Goal: Information Seeking & Learning: Learn about a topic

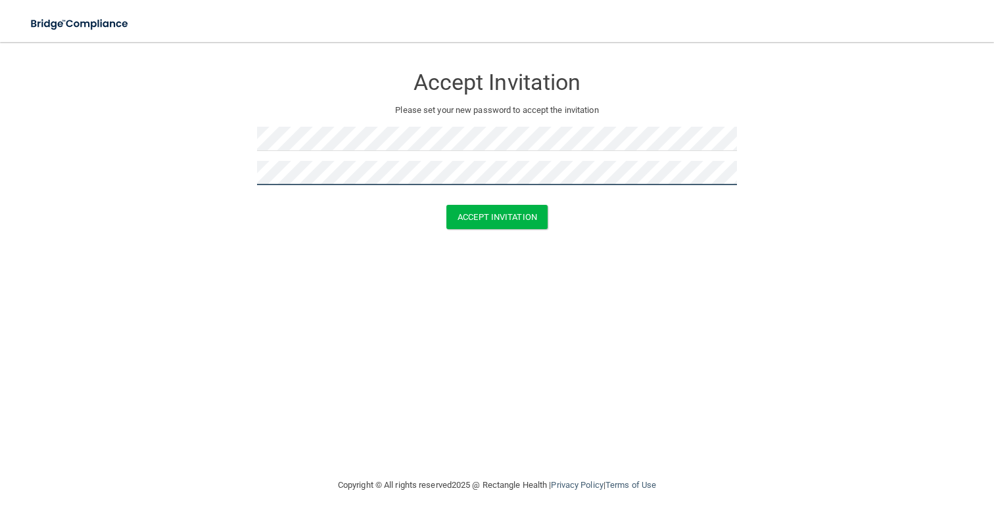
click at [228, 175] on form "Accept Invitation Please set your new password to accept the invitation Accept …" at bounding box center [496, 150] width 941 height 190
click at [497, 216] on button "Accept Invitation" at bounding box center [496, 217] width 101 height 24
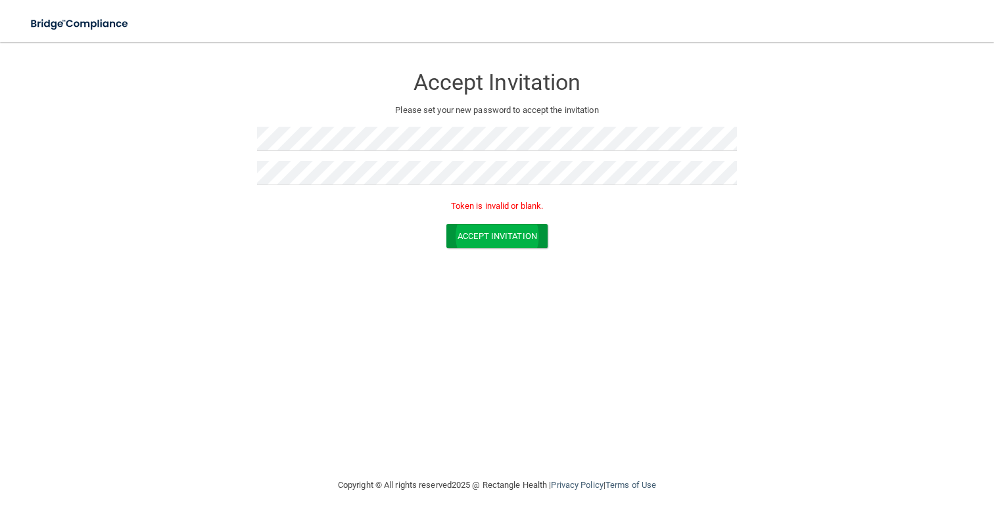
click at [495, 233] on button "Accept Invitation" at bounding box center [496, 236] width 101 height 24
click at [95, 26] on img at bounding box center [80, 24] width 121 height 27
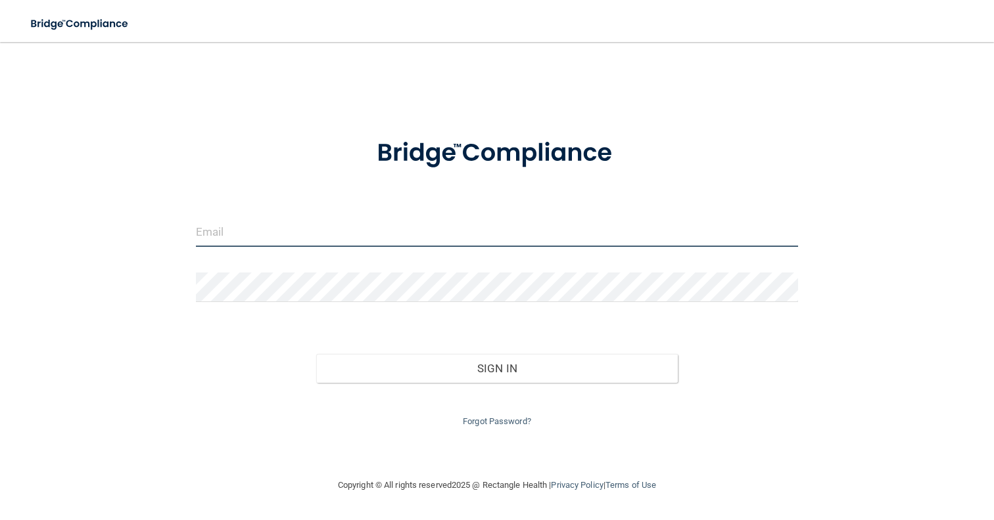
type input "[PERSON_NAME][EMAIL_ADDRESS][PERSON_NAME][DOMAIN_NAME]"
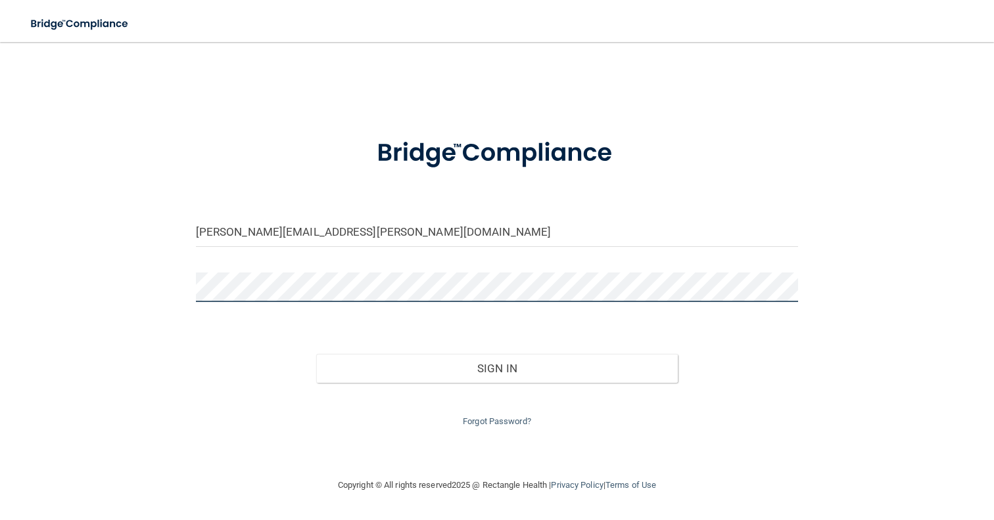
click at [496, 365] on button "Sign In" at bounding box center [496, 368] width 361 height 29
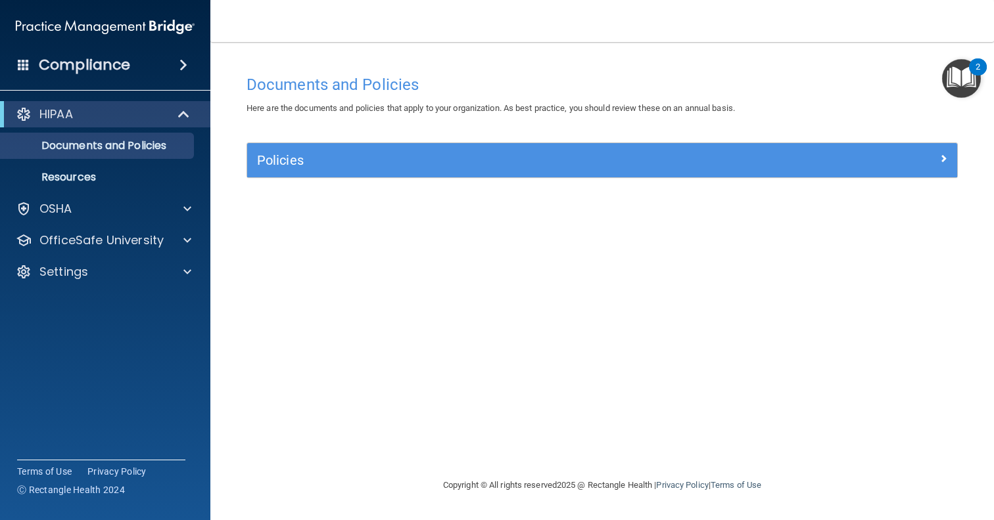
click at [307, 162] on h5 "Policies" at bounding box center [513, 160] width 513 height 14
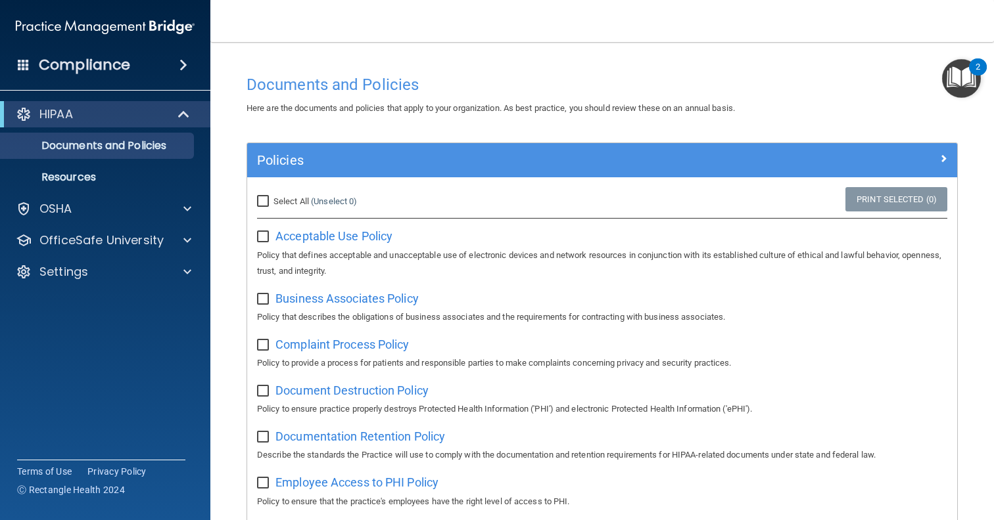
click at [314, 164] on h5 "Policies" at bounding box center [513, 160] width 513 height 14
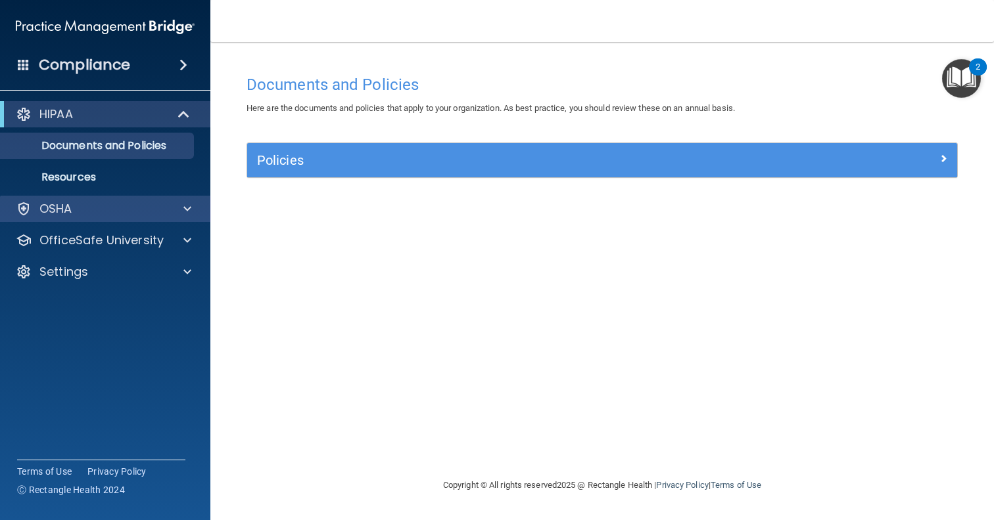
click at [187, 204] on span at bounding box center [187, 209] width 8 height 16
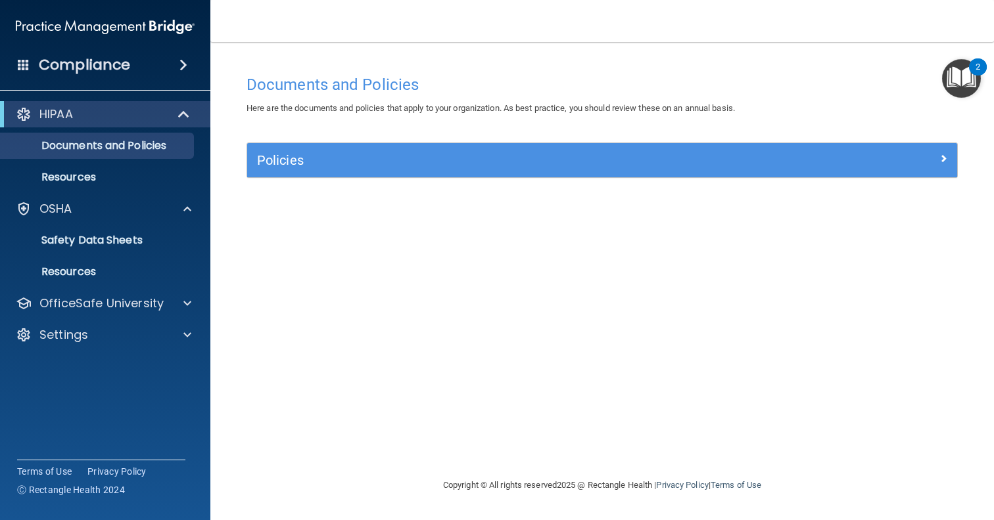
click at [338, 164] on h5 "Policies" at bounding box center [513, 160] width 513 height 14
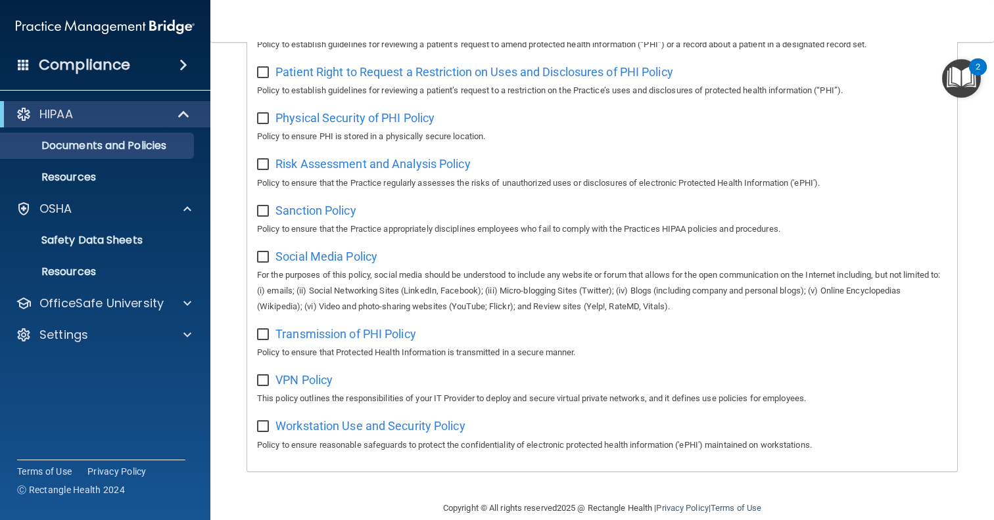
scroll to position [794, 0]
click at [158, 179] on p "Resources" at bounding box center [98, 177] width 179 height 13
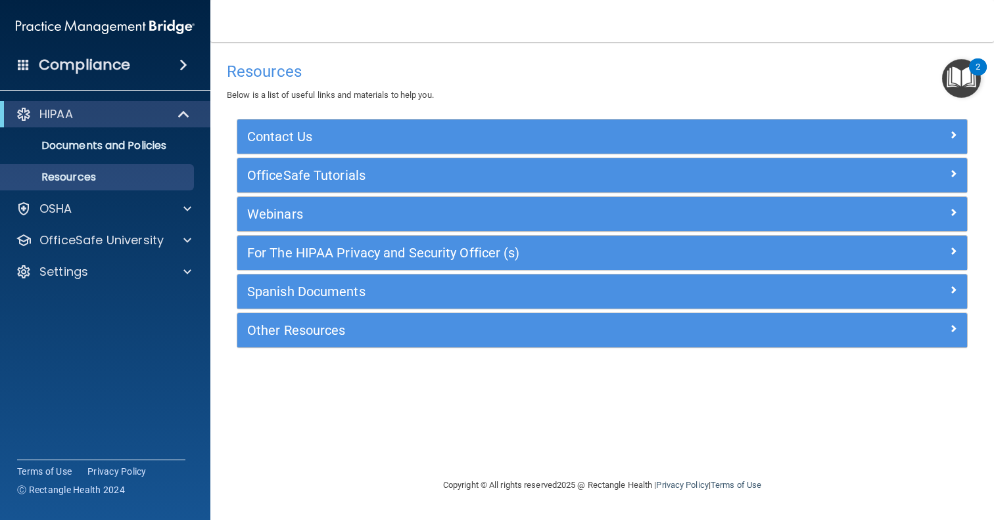
click at [173, 125] on div "HIPAA" at bounding box center [105, 114] width 210 height 26
click at [183, 64] on span at bounding box center [183, 65] width 8 height 16
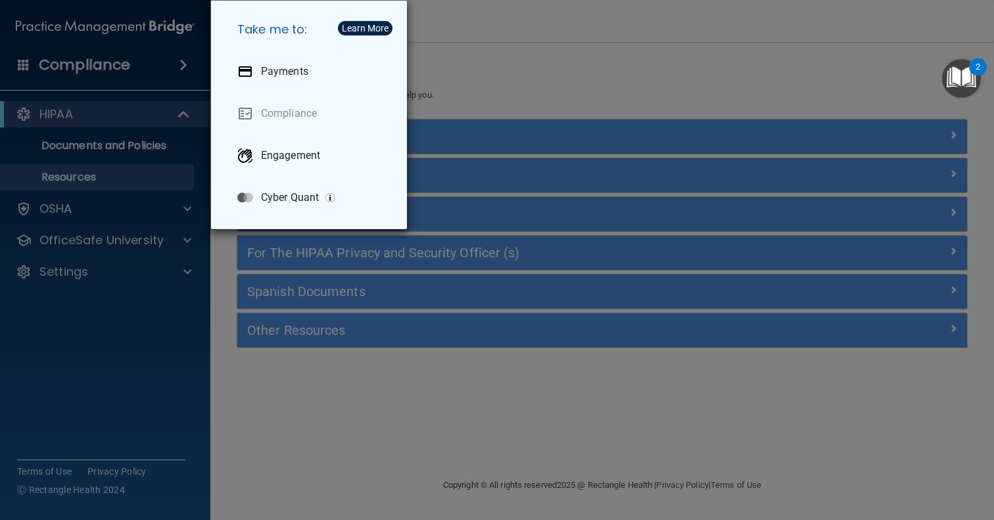
click at [189, 112] on div "Take me to: Payments Compliance Engagement Cyber Quant" at bounding box center [497, 260] width 994 height 520
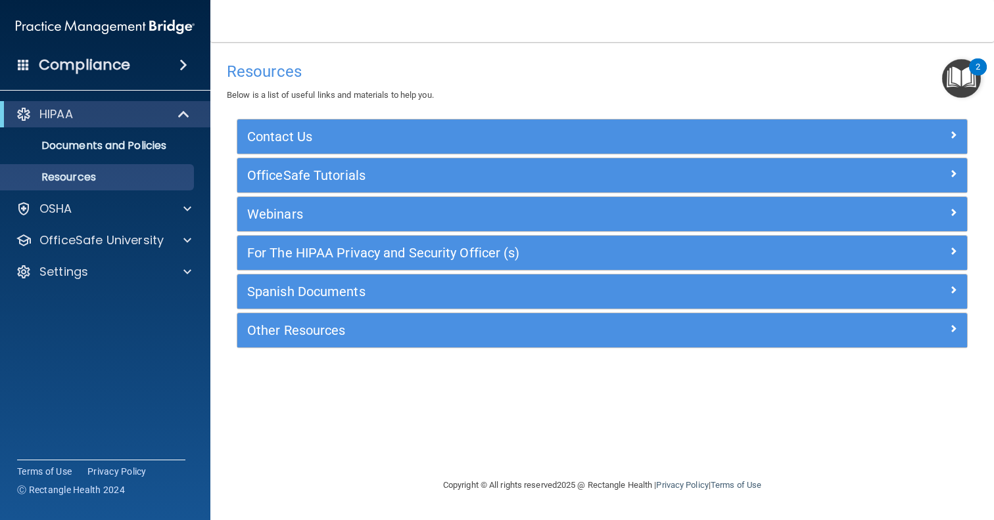
click at [187, 122] on span at bounding box center [184, 114] width 11 height 16
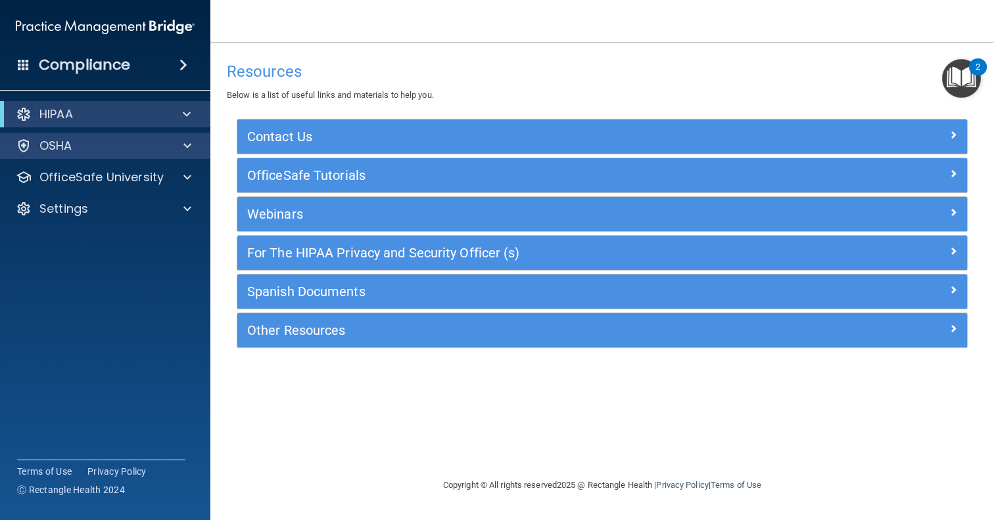
click at [185, 145] on span at bounding box center [187, 146] width 8 height 16
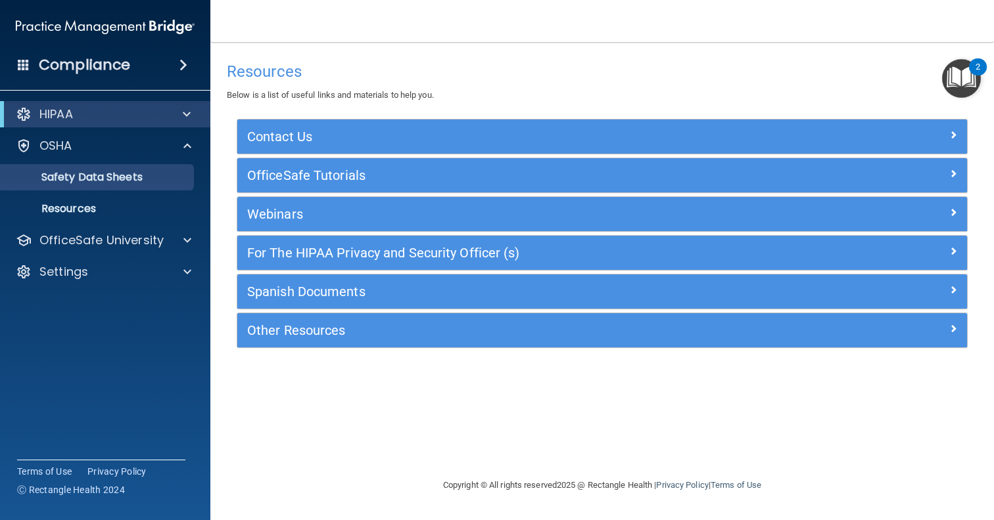
click at [145, 176] on p "Safety Data Sheets" at bounding box center [98, 177] width 179 height 13
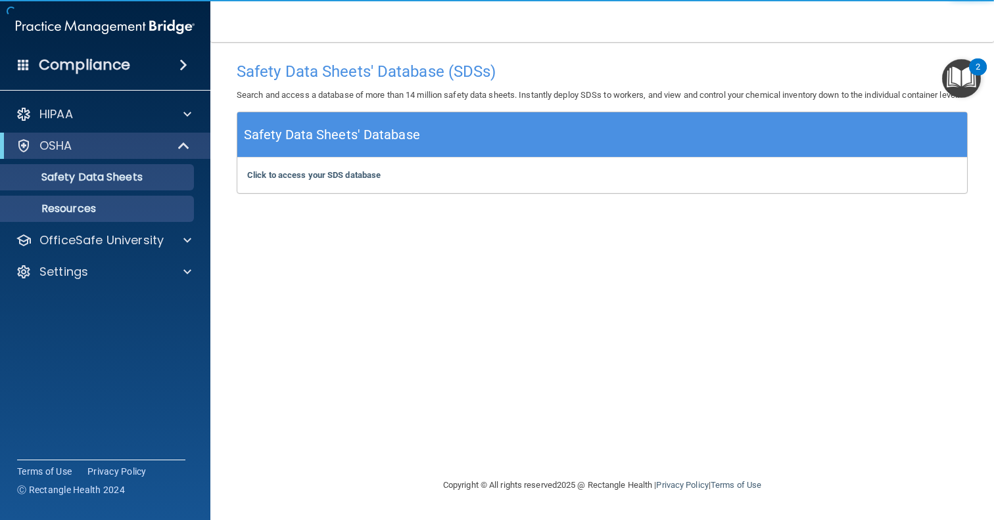
click at [145, 198] on link "Resources" at bounding box center [90, 209] width 207 height 26
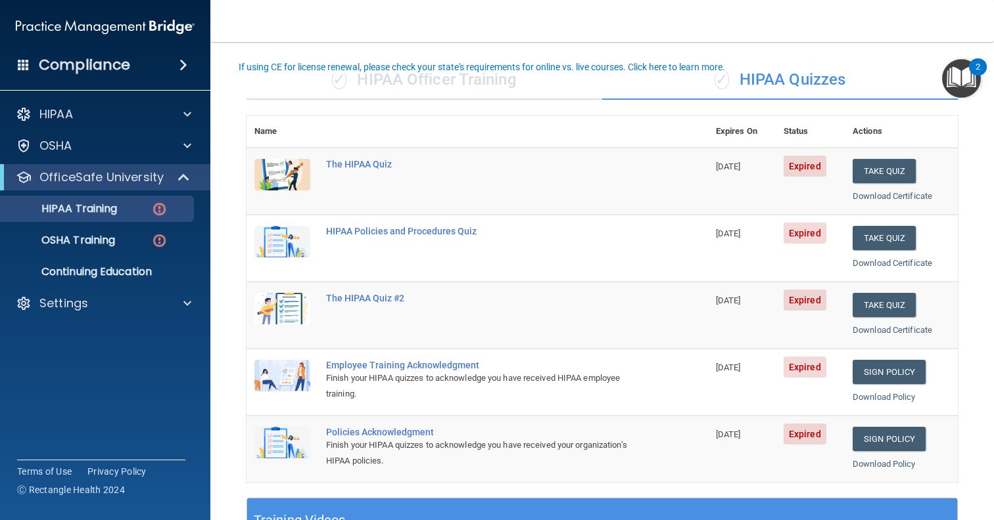
scroll to position [85, 0]
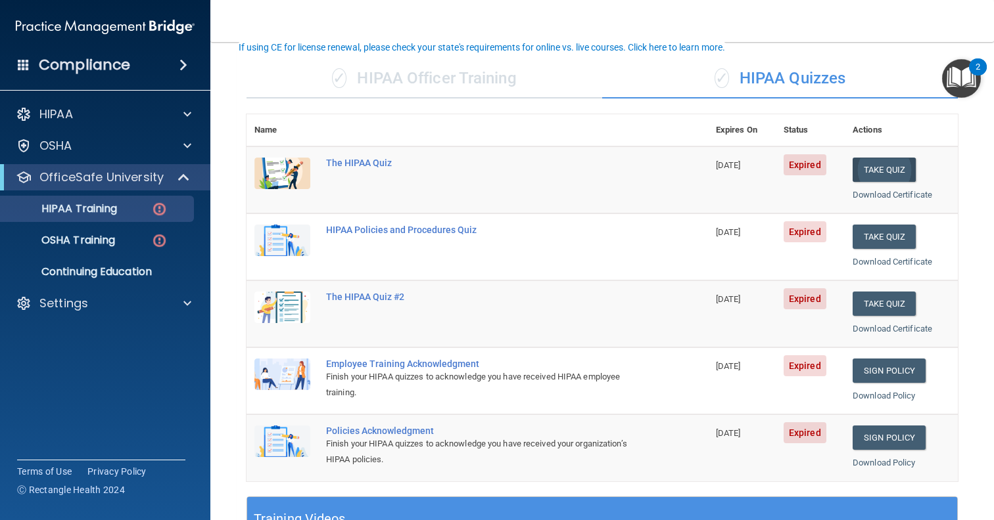
click at [875, 169] on button "Take Quiz" at bounding box center [883, 170] width 63 height 24
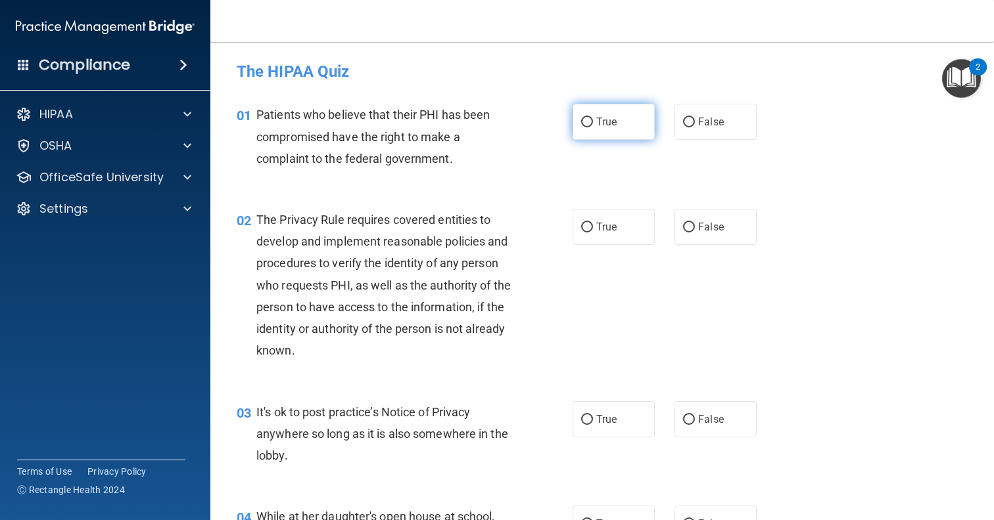
click at [613, 133] on label "True" at bounding box center [613, 122] width 82 height 36
click at [593, 127] on input "True" at bounding box center [587, 123] width 12 height 10
radio input "true"
click at [605, 225] on span "True" at bounding box center [606, 227] width 20 height 12
click at [593, 225] on input "True" at bounding box center [587, 228] width 12 height 10
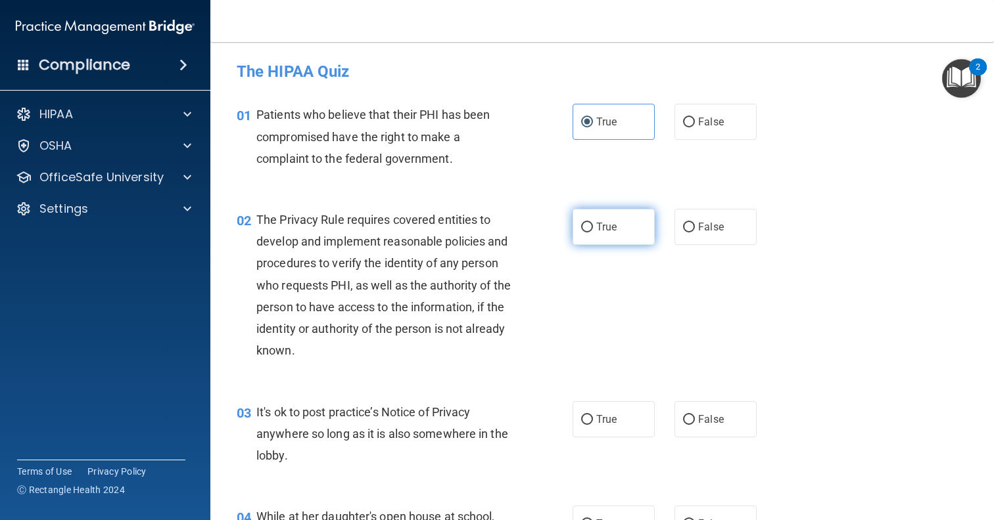
radio input "true"
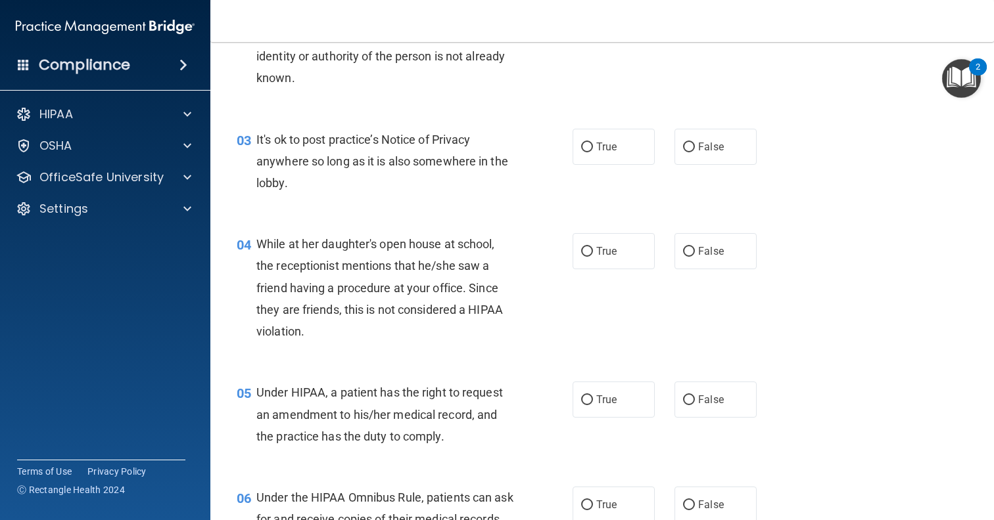
scroll to position [284, 0]
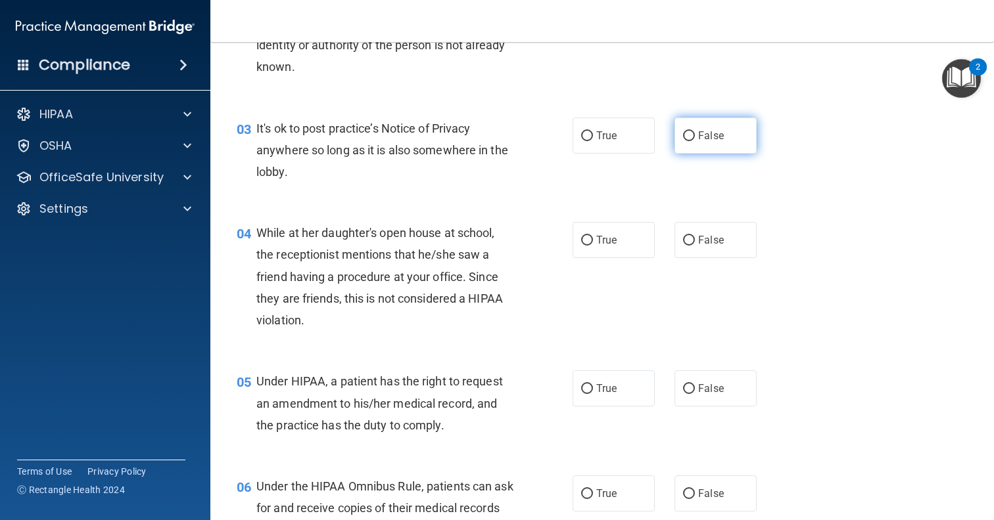
click at [720, 139] on span "False" at bounding box center [711, 135] width 26 height 12
click at [695, 139] on input "False" at bounding box center [689, 136] width 12 height 10
radio input "true"
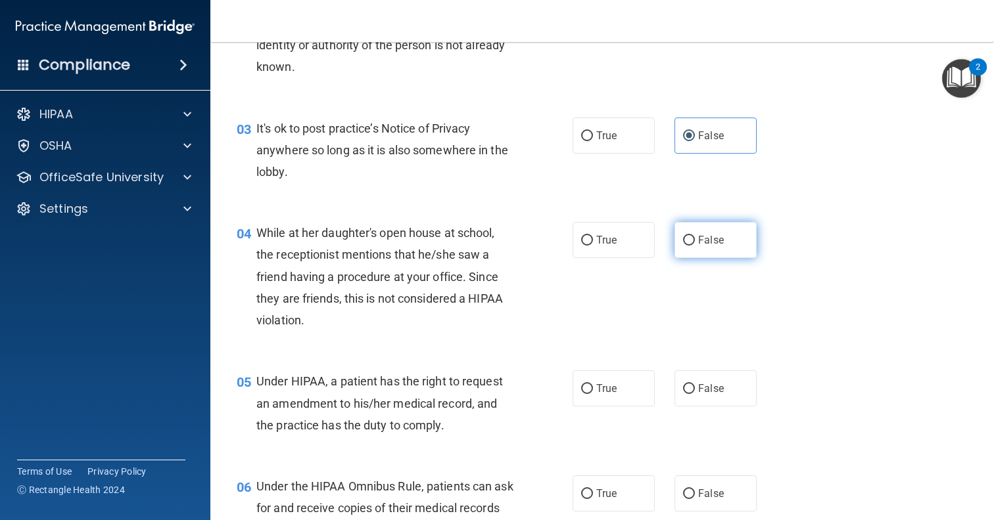
click at [714, 239] on span "False" at bounding box center [711, 240] width 26 height 12
click at [695, 239] on input "False" at bounding box center [689, 241] width 12 height 10
radio input "true"
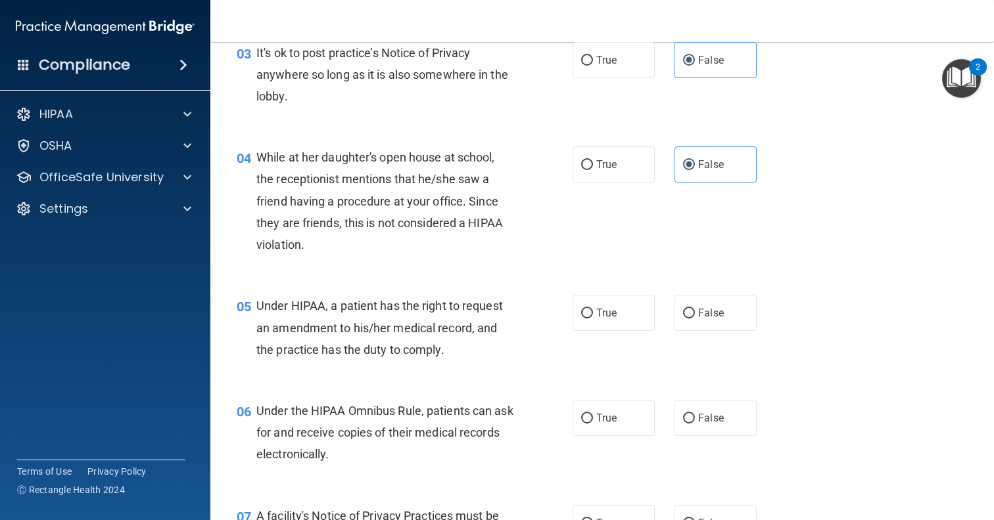
scroll to position [380, 0]
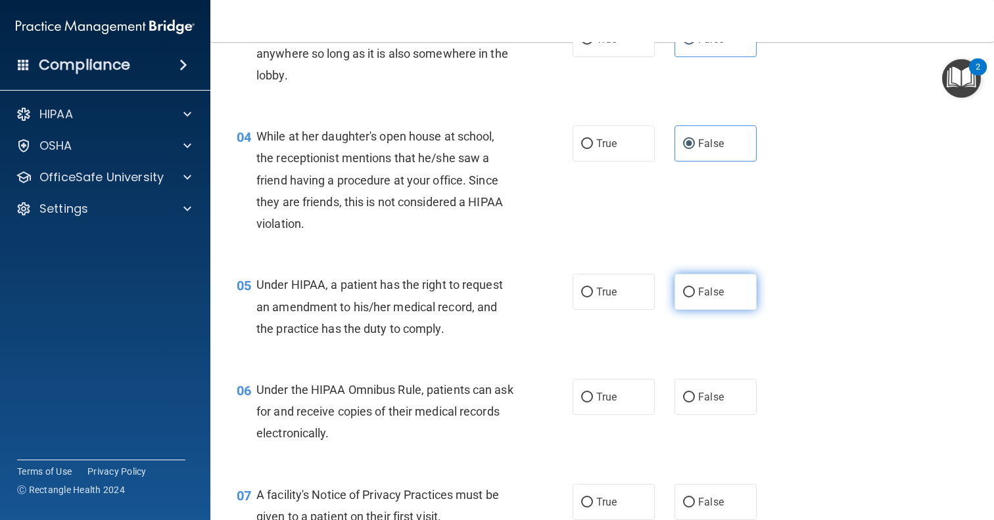
click at [701, 296] on label "False" at bounding box center [715, 292] width 82 height 36
click at [695, 296] on input "False" at bounding box center [689, 293] width 12 height 10
radio input "true"
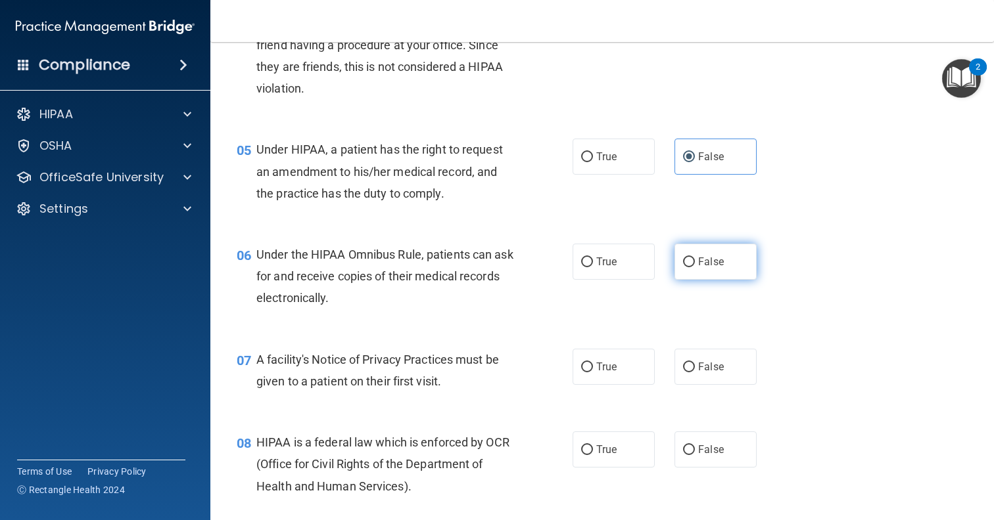
scroll to position [518, 0]
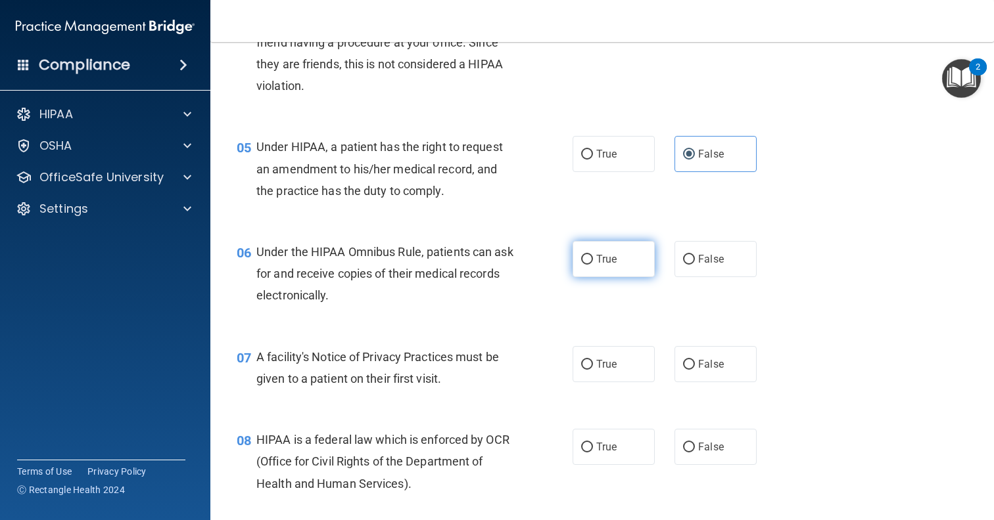
click at [620, 269] on label "True" at bounding box center [613, 259] width 82 height 36
click at [593, 265] on input "True" at bounding box center [587, 260] width 12 height 10
radio input "true"
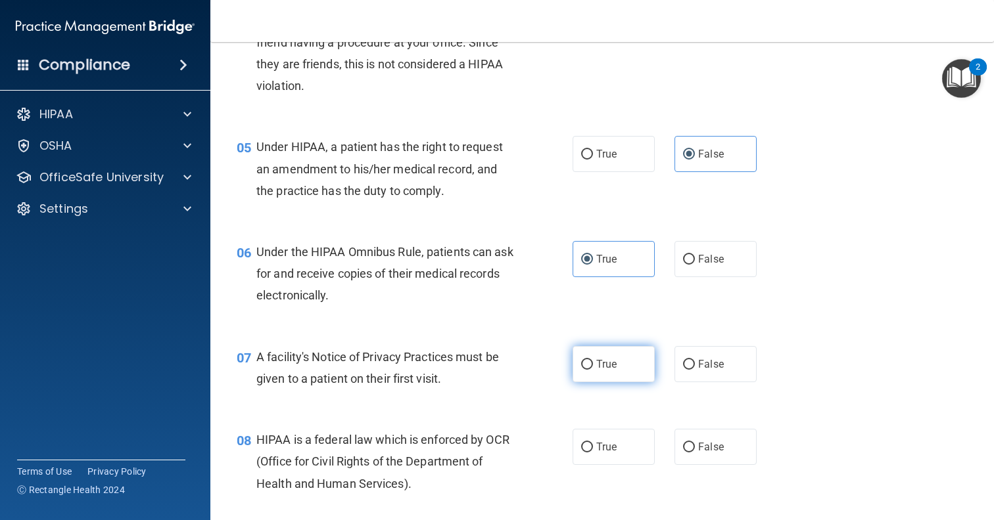
click at [619, 363] on label "True" at bounding box center [613, 364] width 82 height 36
click at [593, 363] on input "True" at bounding box center [587, 365] width 12 height 10
radio input "true"
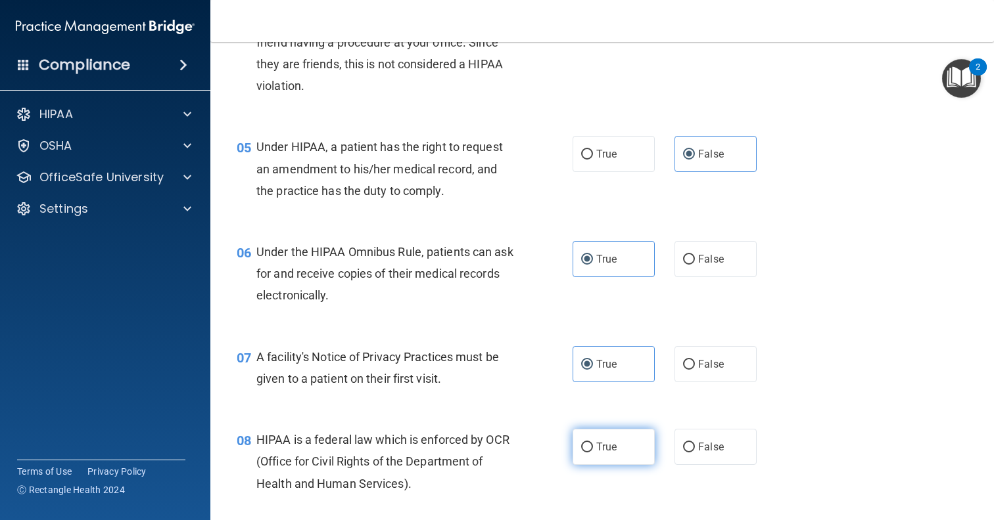
click at [613, 448] on span "True" at bounding box center [606, 447] width 20 height 12
click at [593, 448] on input "True" at bounding box center [587, 448] width 12 height 10
radio input "true"
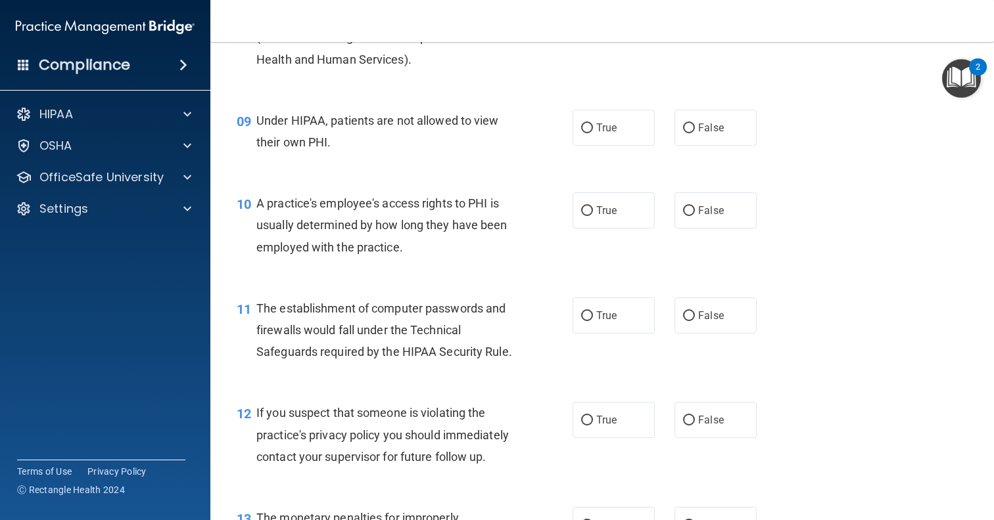
scroll to position [945, 0]
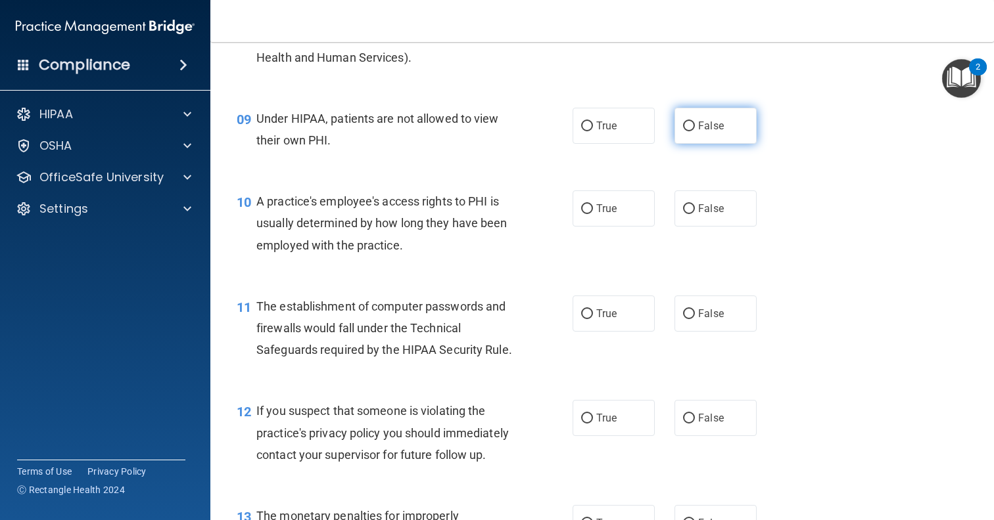
click at [735, 112] on label "False" at bounding box center [715, 126] width 82 height 36
click at [695, 122] on input "False" at bounding box center [689, 127] width 12 height 10
radio input "true"
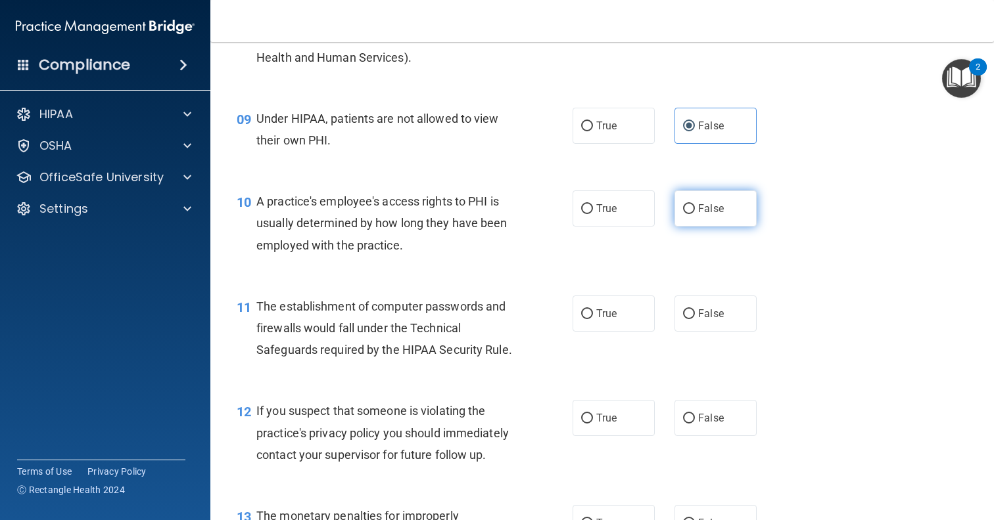
click at [733, 201] on label "False" at bounding box center [715, 209] width 82 height 36
click at [695, 204] on input "False" at bounding box center [689, 209] width 12 height 10
radio input "true"
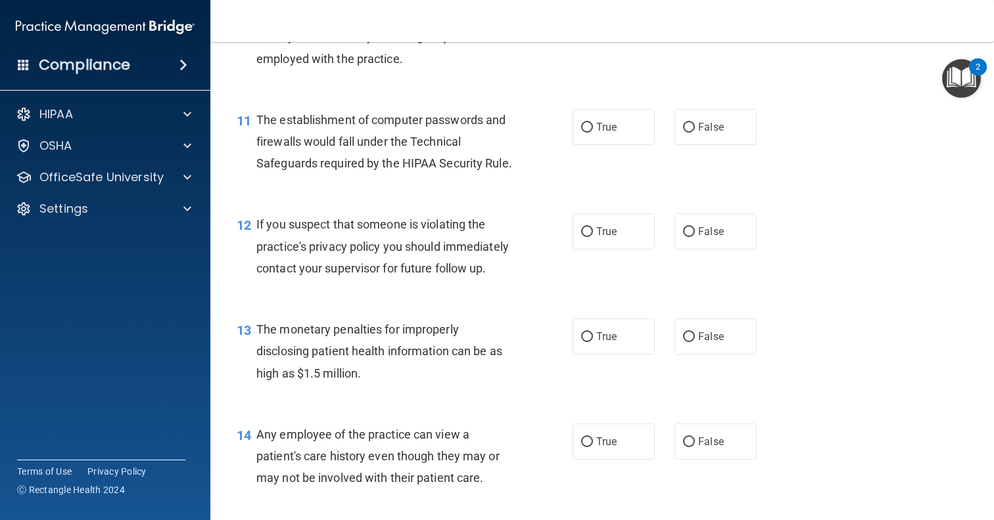
scroll to position [1130, 0]
click at [619, 125] on label "True" at bounding box center [613, 128] width 82 height 36
click at [593, 125] on input "True" at bounding box center [587, 129] width 12 height 10
radio input "true"
click at [615, 233] on span "True" at bounding box center [606, 233] width 20 height 12
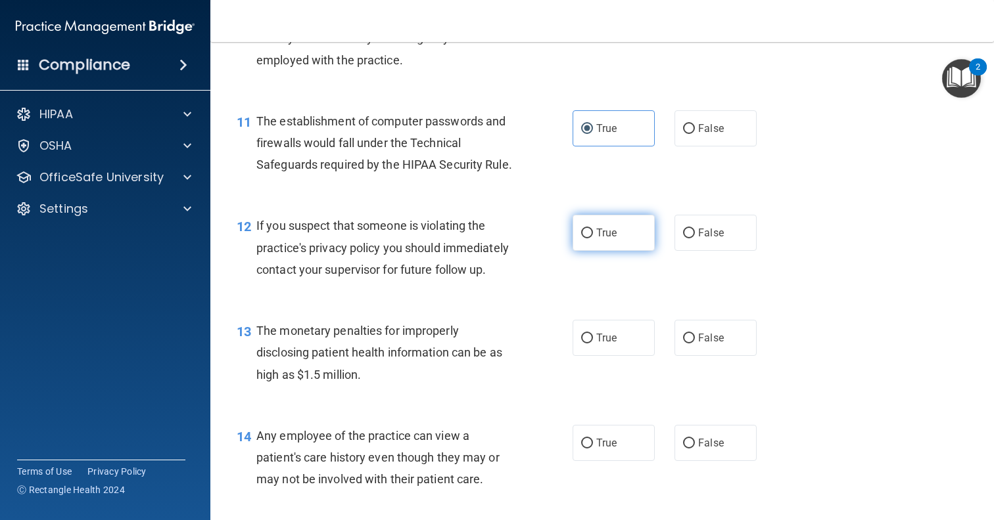
click at [593, 233] on input "True" at bounding box center [587, 234] width 12 height 10
radio input "true"
click at [615, 320] on label "True" at bounding box center [613, 338] width 82 height 36
click at [593, 334] on input "True" at bounding box center [587, 339] width 12 height 10
radio input "true"
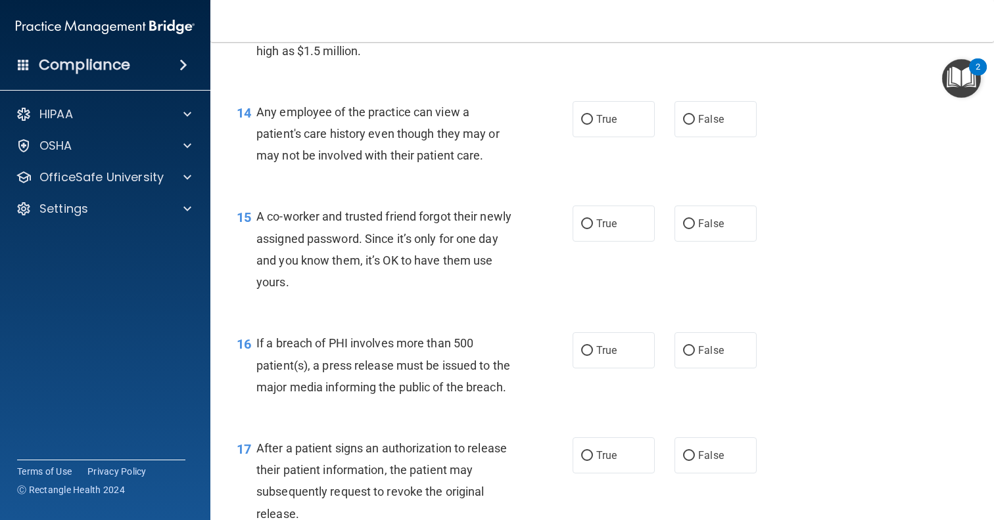
scroll to position [1473, 0]
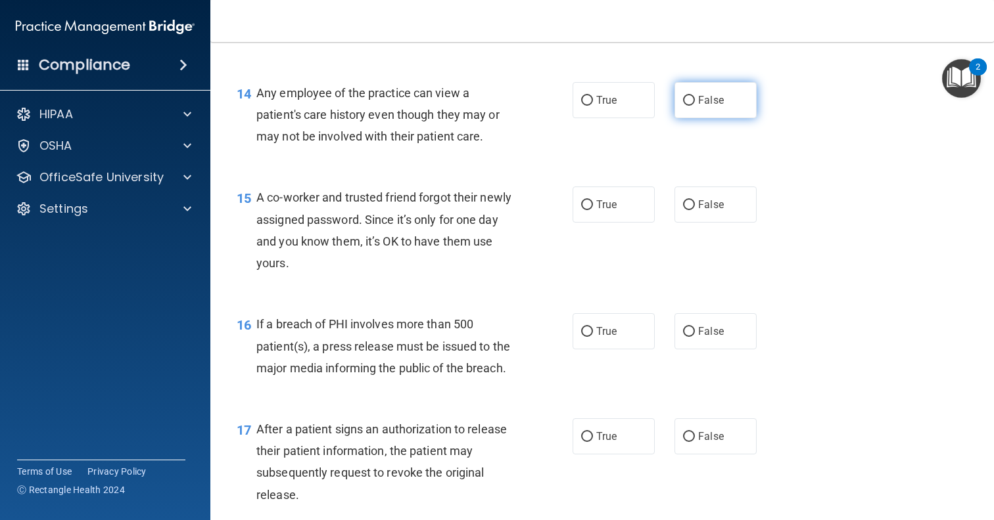
click at [705, 101] on label "False" at bounding box center [715, 100] width 82 height 36
click at [695, 101] on input "False" at bounding box center [689, 101] width 12 height 10
radio input "true"
click at [706, 219] on div "15 A co-worker and trusted friend forgot their newly assigned password. Since i…" at bounding box center [602, 233] width 750 height 127
click at [708, 208] on label "False" at bounding box center [715, 205] width 82 height 36
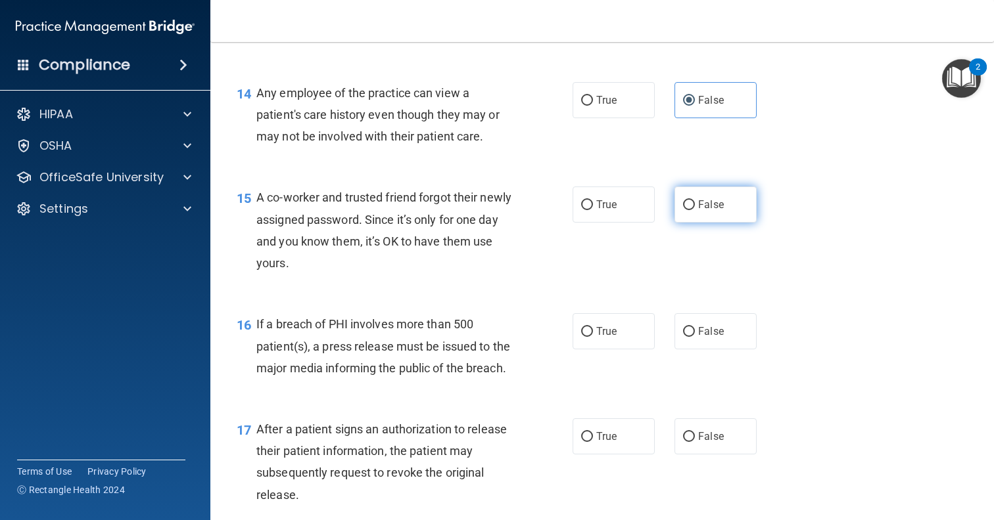
click at [695, 208] on input "False" at bounding box center [689, 205] width 12 height 10
radio input "true"
click at [639, 324] on label "True" at bounding box center [613, 331] width 82 height 36
click at [593, 327] on input "True" at bounding box center [587, 332] width 12 height 10
radio input "true"
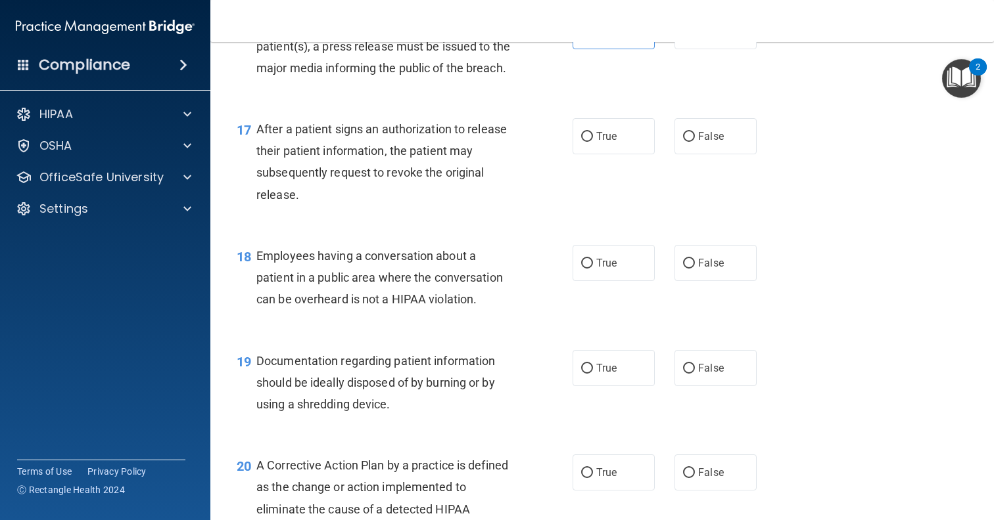
scroll to position [1774, 0]
click at [636, 133] on label "True" at bounding box center [613, 136] width 82 height 36
click at [593, 133] on input "True" at bounding box center [587, 136] width 12 height 10
radio input "true"
click at [696, 244] on label "False" at bounding box center [715, 262] width 82 height 36
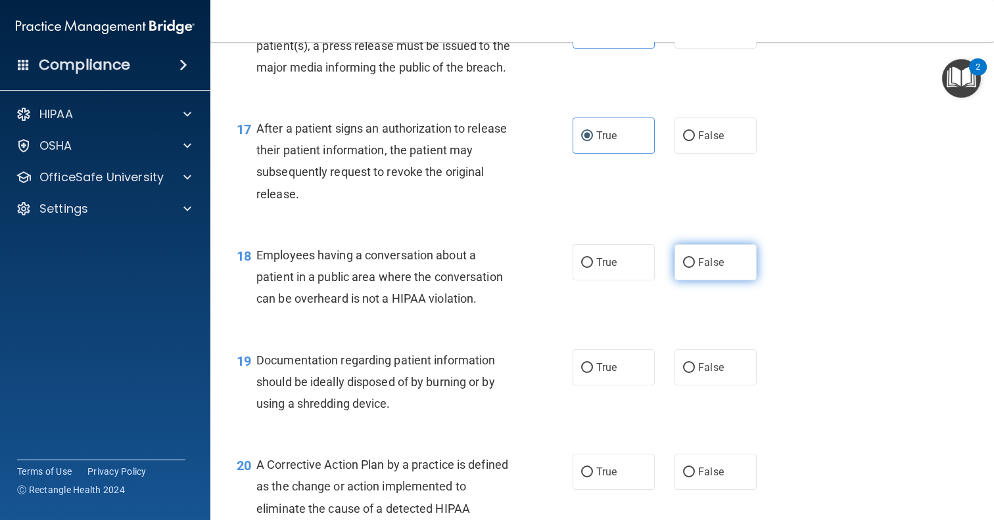
click at [695, 258] on input "False" at bounding box center [689, 263] width 12 height 10
radio input "true"
click at [619, 355] on label "True" at bounding box center [613, 368] width 82 height 36
click at [593, 363] on input "True" at bounding box center [587, 368] width 12 height 10
radio input "true"
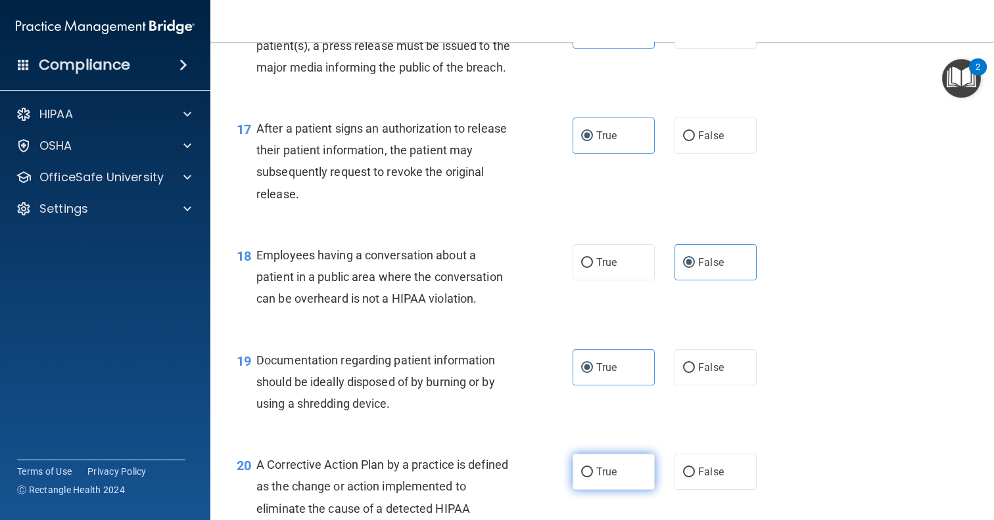
click at [608, 454] on label "True" at bounding box center [613, 472] width 82 height 36
click at [593, 468] on input "True" at bounding box center [587, 473] width 12 height 10
radio input "true"
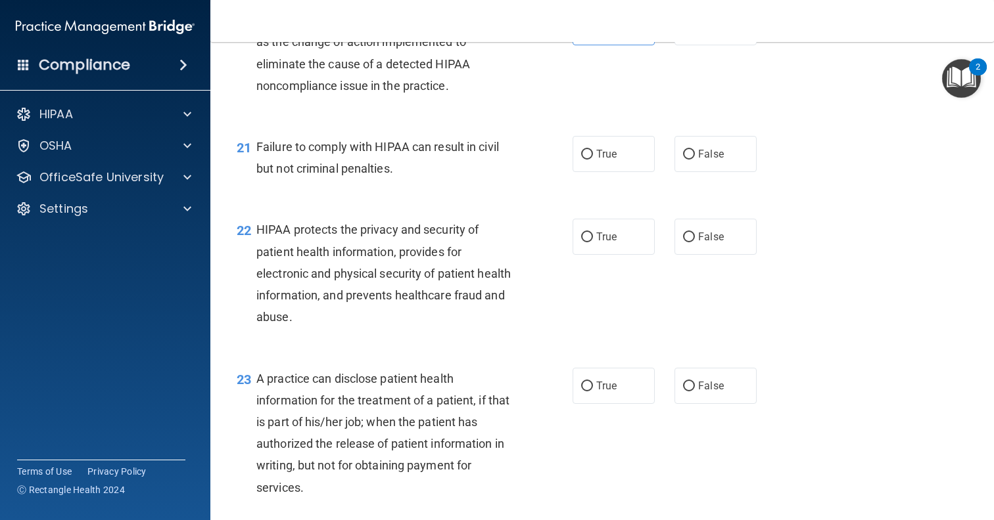
scroll to position [2240, 0]
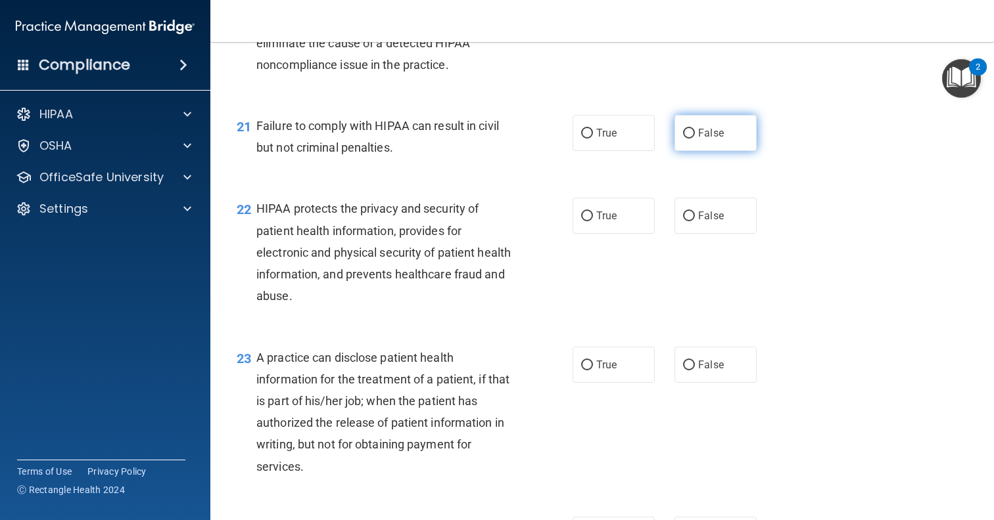
click at [723, 127] on span "False" at bounding box center [711, 133] width 26 height 12
click at [695, 129] on input "False" at bounding box center [689, 134] width 12 height 10
radio input "true"
click at [636, 202] on label "True" at bounding box center [613, 216] width 82 height 36
click at [593, 212] on input "True" at bounding box center [587, 217] width 12 height 10
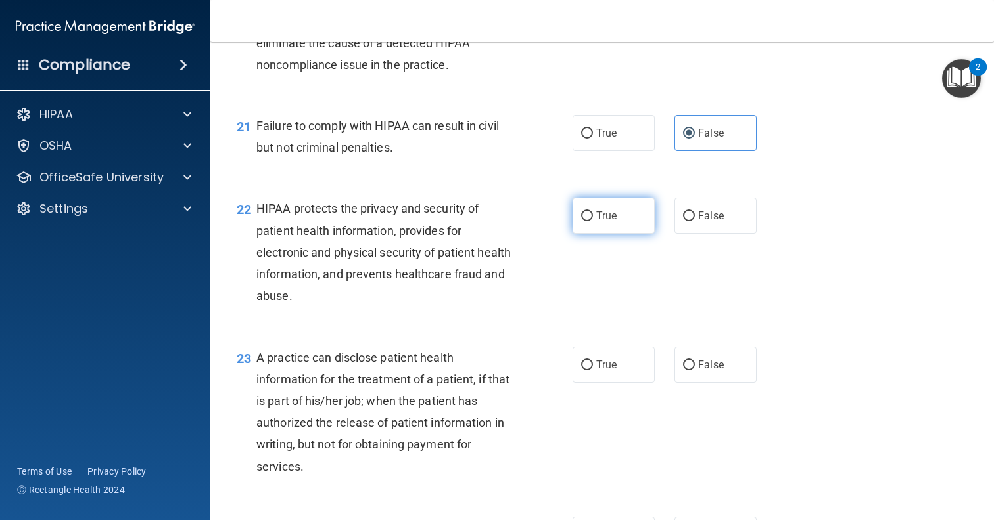
radio input "true"
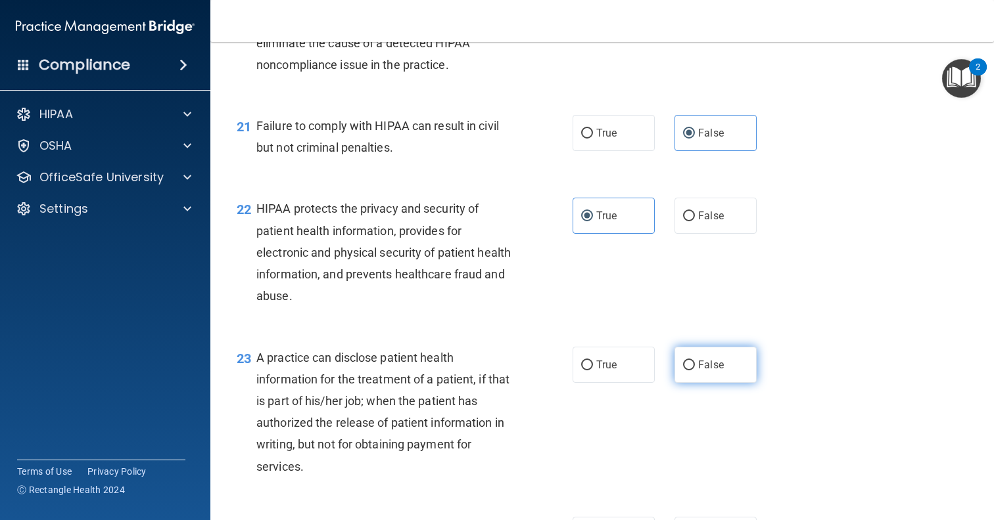
click at [707, 347] on label "False" at bounding box center [715, 365] width 82 height 36
click at [695, 361] on input "False" at bounding box center [689, 366] width 12 height 10
radio input "true"
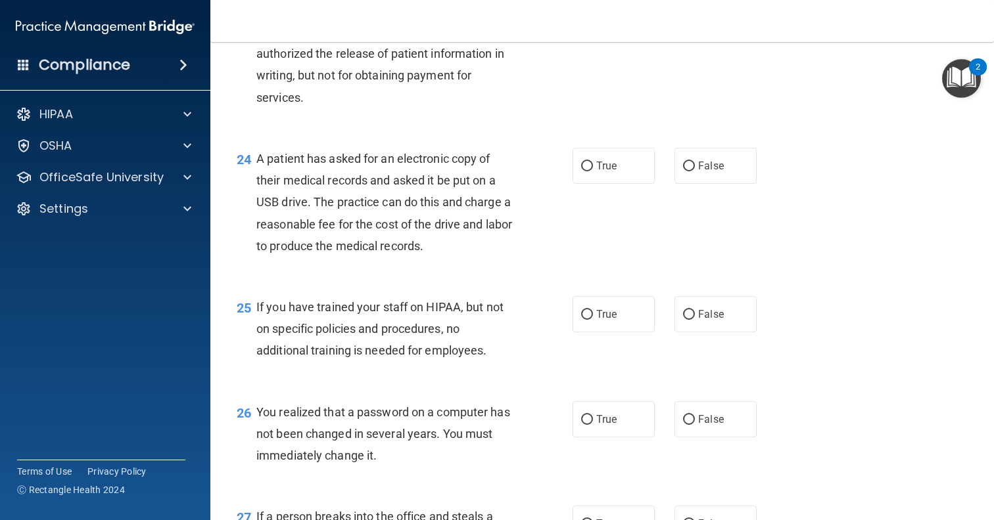
scroll to position [2621, 0]
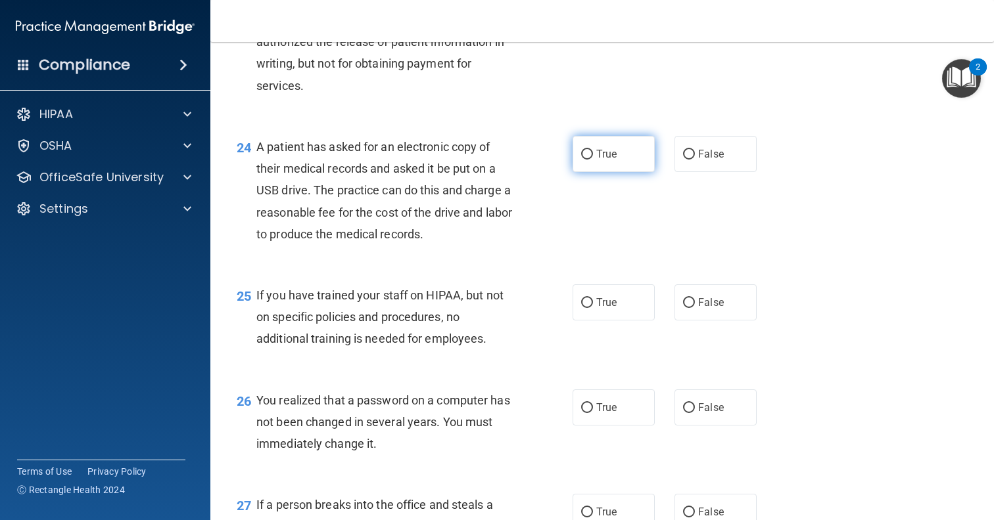
click at [625, 142] on label "True" at bounding box center [613, 154] width 82 height 36
click at [593, 150] on input "True" at bounding box center [587, 155] width 12 height 10
radio input "true"
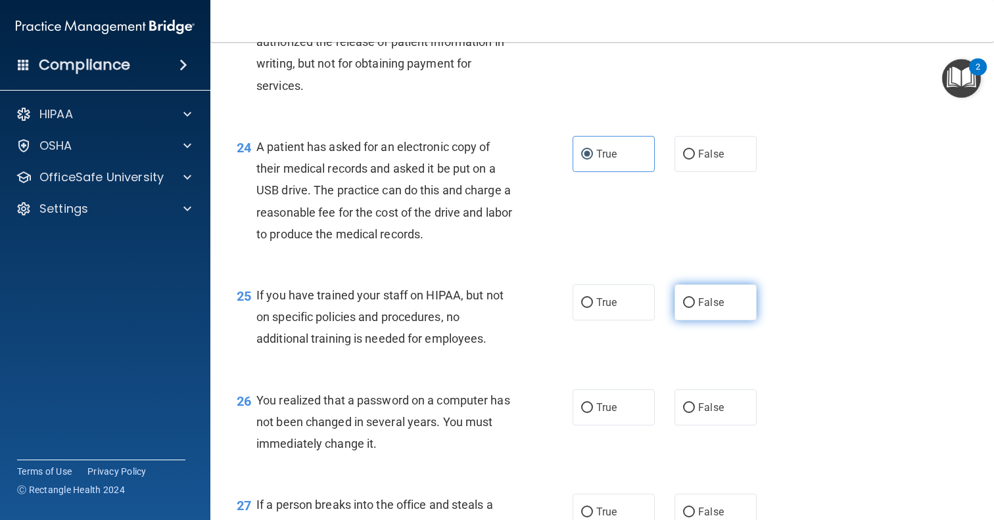
click at [711, 296] on span "False" at bounding box center [711, 302] width 26 height 12
click at [695, 298] on input "False" at bounding box center [689, 303] width 12 height 10
radio input "true"
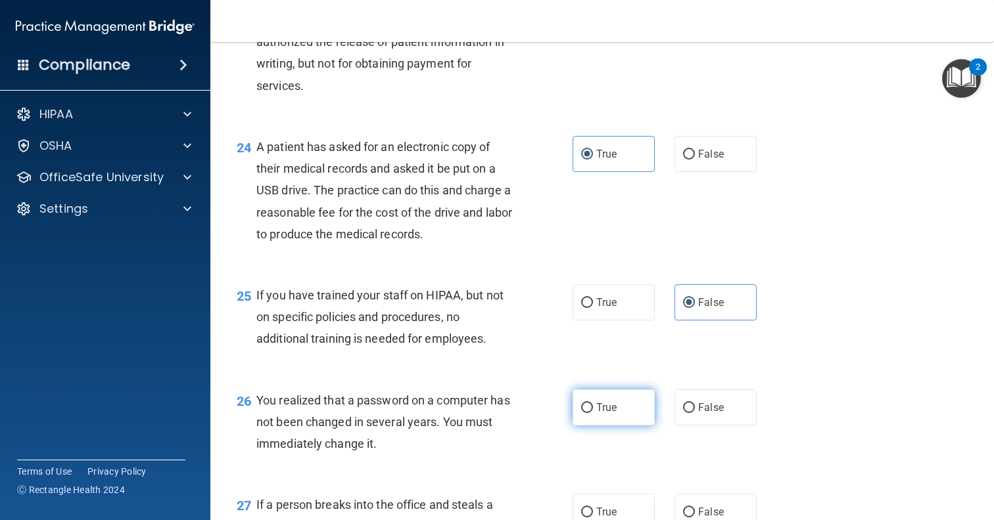
click at [629, 392] on label "True" at bounding box center [613, 408] width 82 height 36
click at [593, 403] on input "True" at bounding box center [587, 408] width 12 height 10
radio input "true"
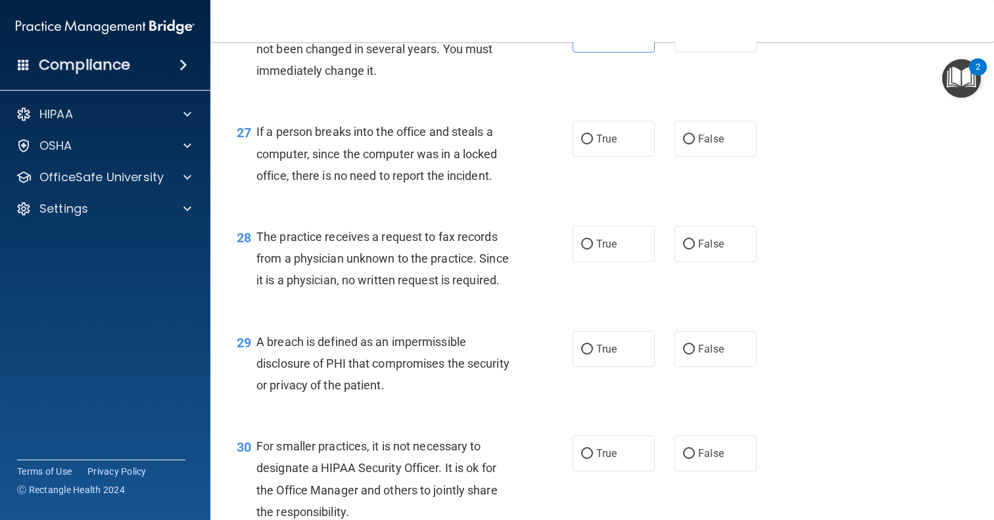
scroll to position [3001, 0]
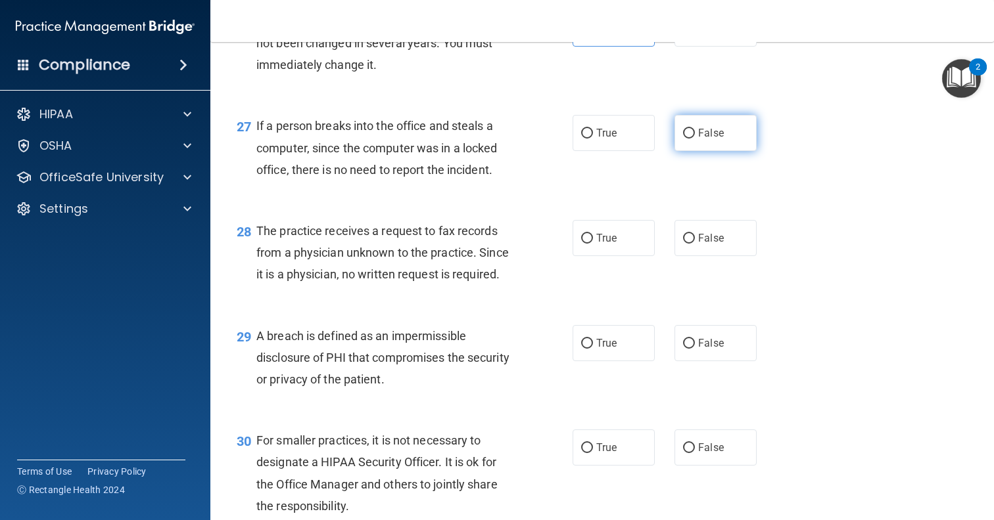
click at [698, 129] on label "False" at bounding box center [715, 133] width 82 height 36
click at [695, 129] on input "False" at bounding box center [689, 134] width 12 height 10
radio input "true"
click at [699, 242] on div "28 The practice receives a request to fax records from a physician unknown to t…" at bounding box center [602, 256] width 750 height 105
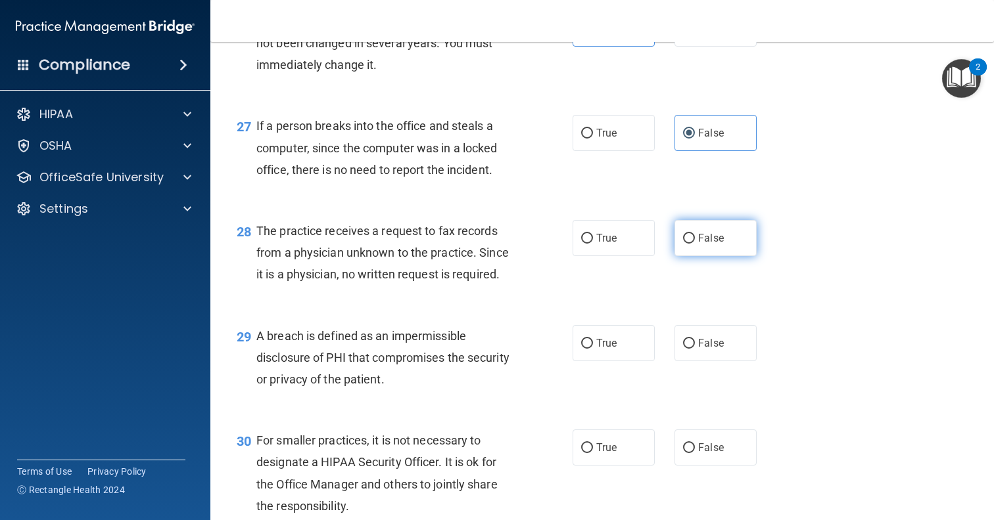
click at [701, 232] on span "False" at bounding box center [711, 238] width 26 height 12
click at [695, 234] on input "False" at bounding box center [689, 239] width 12 height 10
radio input "true"
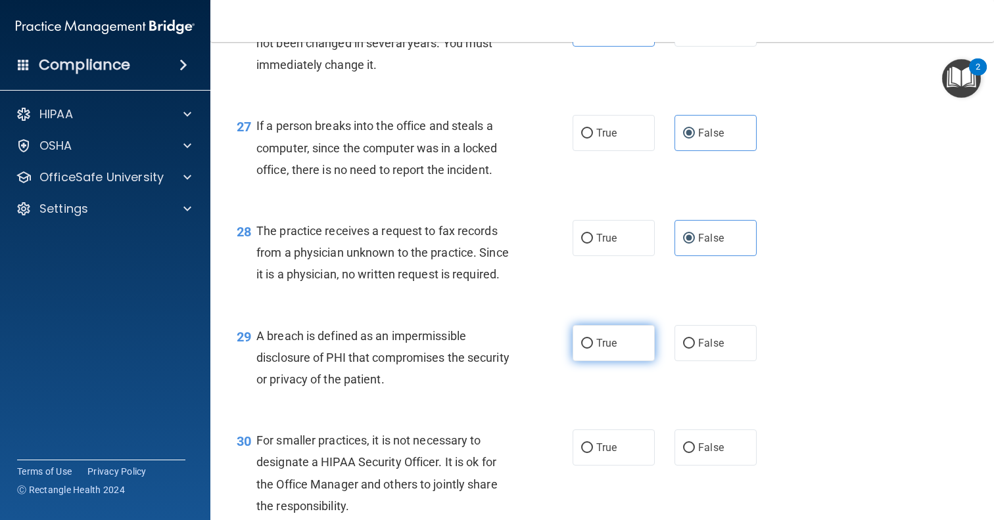
click at [612, 337] on span "True" at bounding box center [606, 343] width 20 height 12
click at [593, 339] on input "True" at bounding box center [587, 344] width 12 height 10
radio input "true"
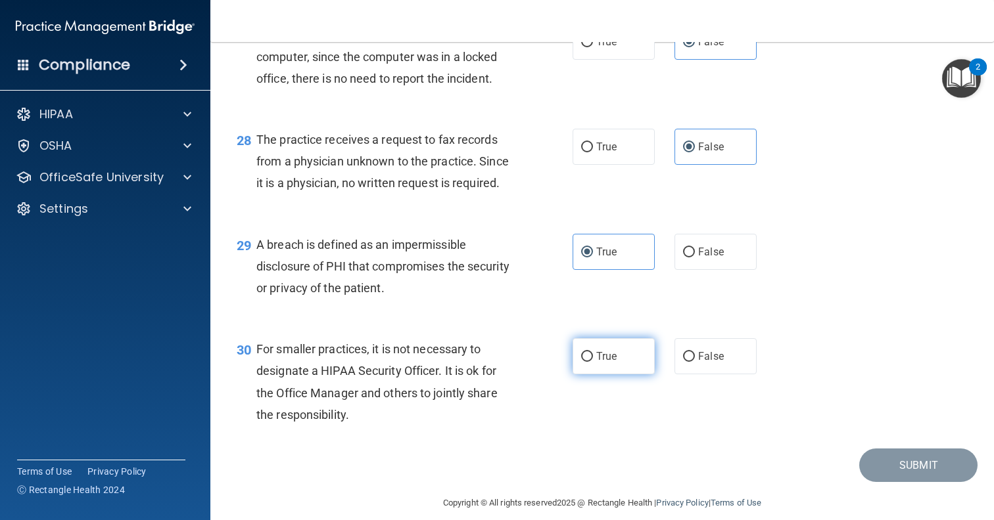
scroll to position [3091, 0]
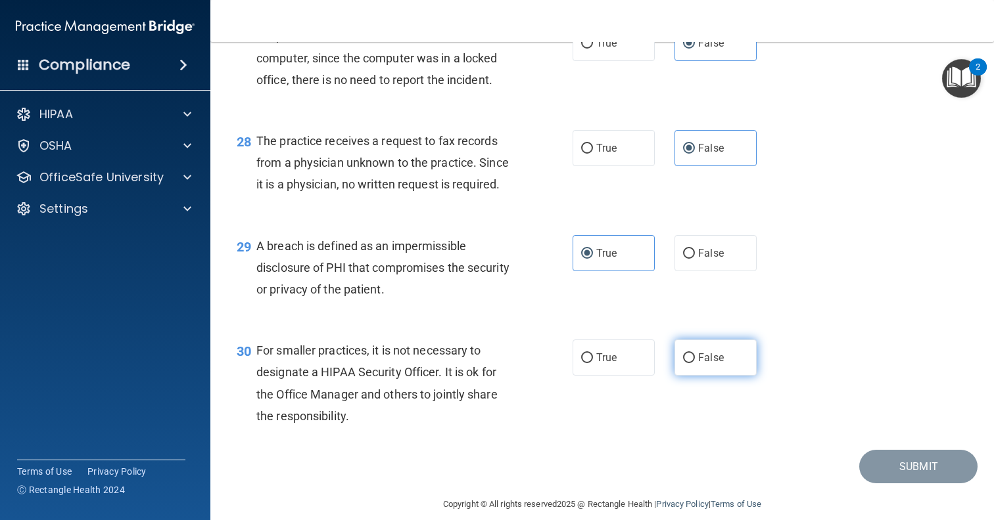
click at [700, 352] on span "False" at bounding box center [711, 358] width 26 height 12
click at [695, 354] on input "False" at bounding box center [689, 359] width 12 height 10
radio input "true"
click at [905, 456] on button "Submit" at bounding box center [918, 467] width 118 height 34
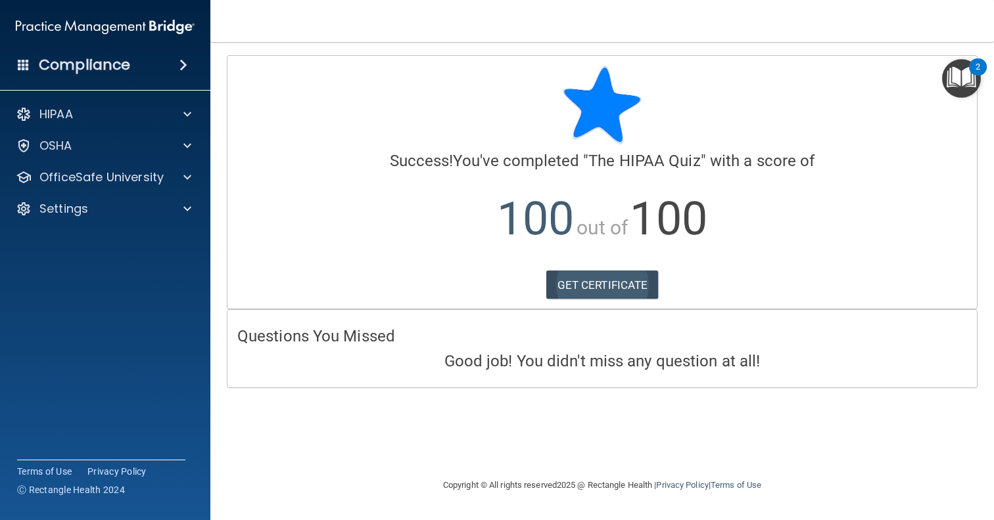
click at [619, 278] on link "GET CERTIFICATE" at bounding box center [602, 285] width 112 height 29
